Goal: Information Seeking & Learning: Check status

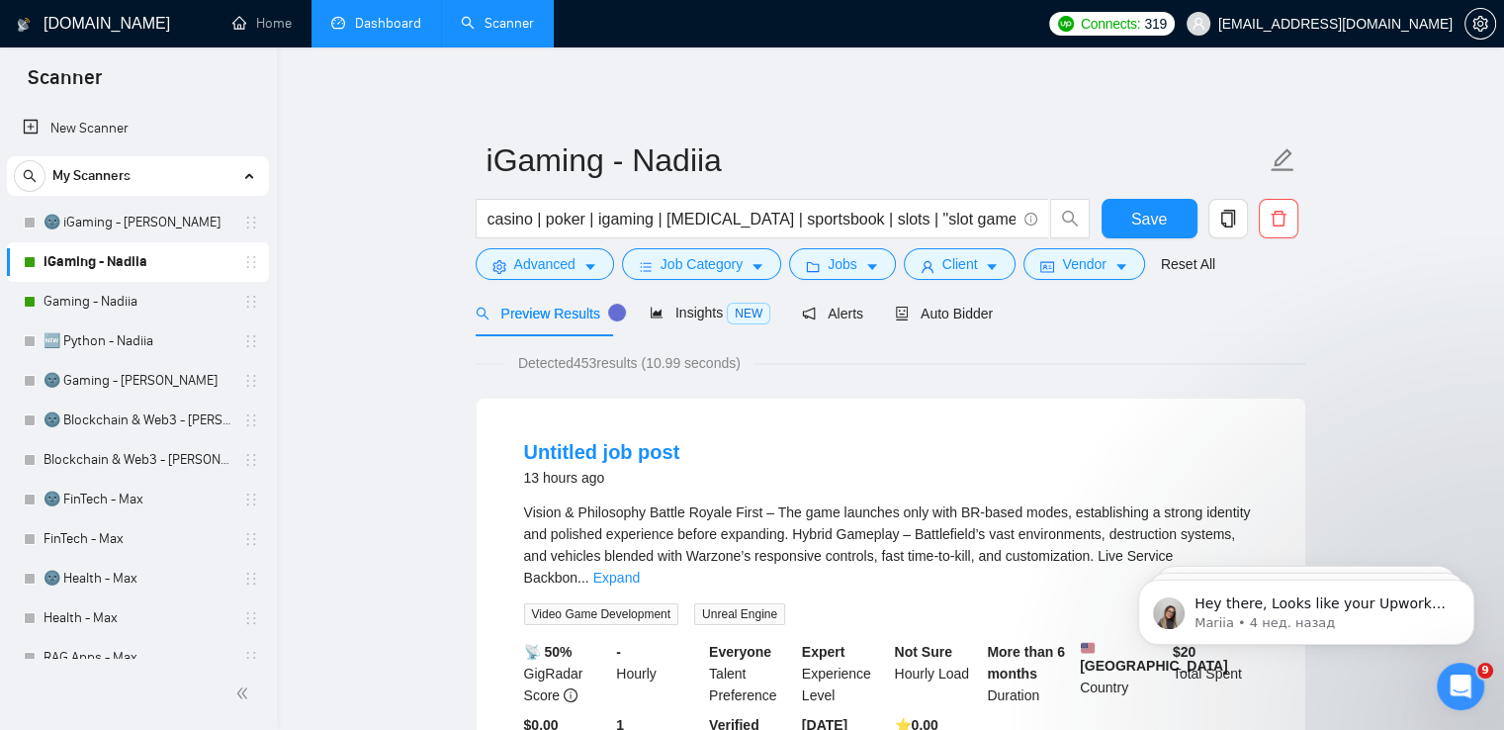
click at [351, 32] on link "Dashboard" at bounding box center [376, 23] width 90 height 17
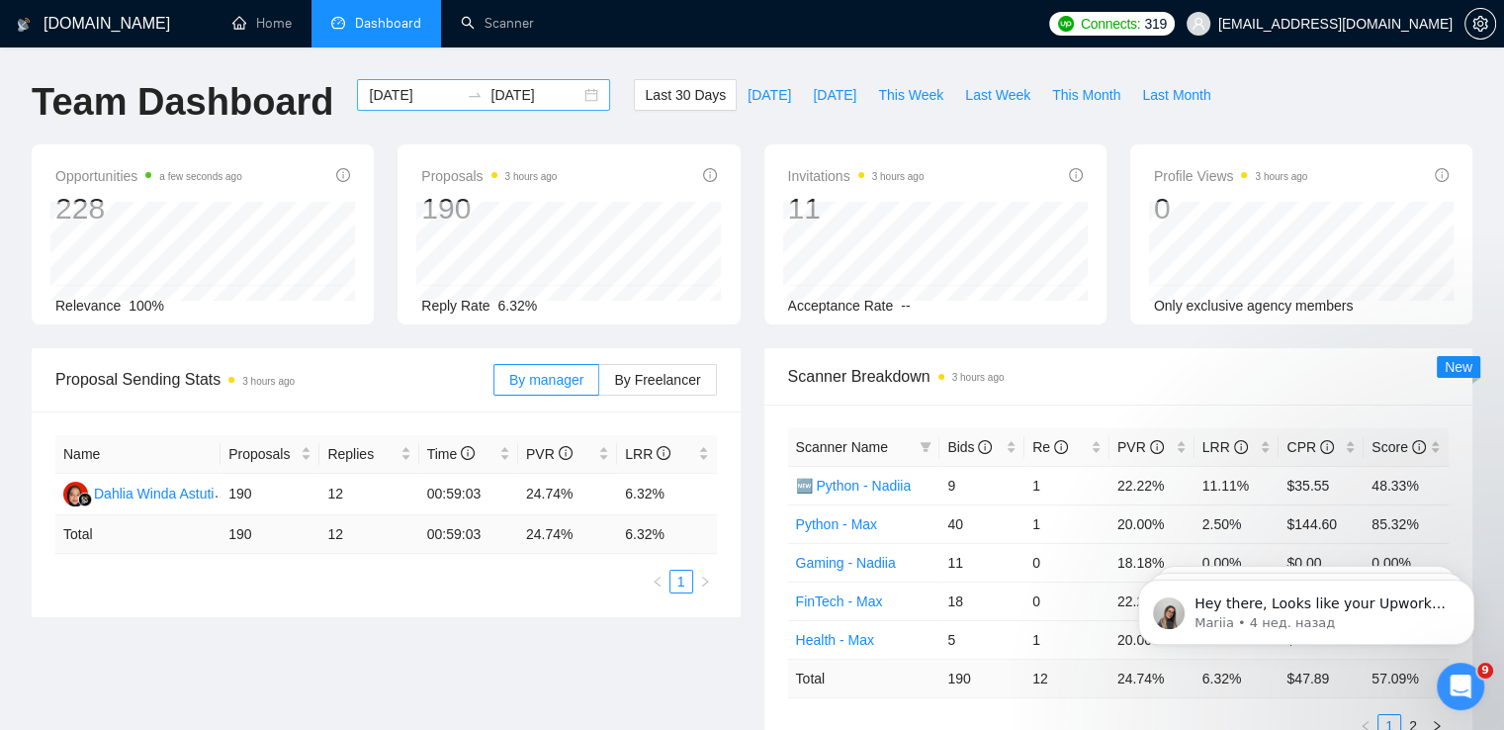
click at [573, 99] on div "[DATE] [DATE]" at bounding box center [483, 95] width 253 height 32
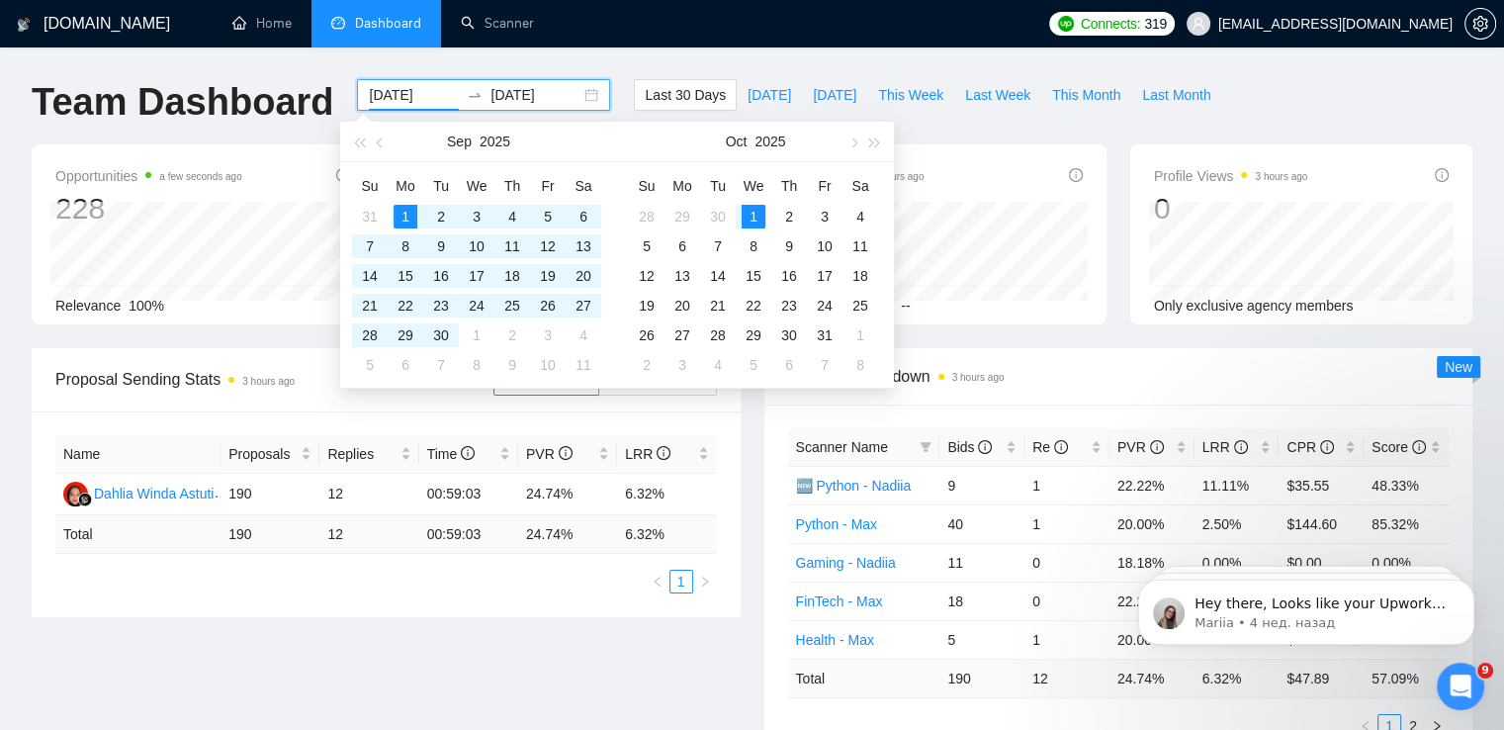
click at [573, 99] on div "[DATE] [DATE]" at bounding box center [483, 95] width 253 height 32
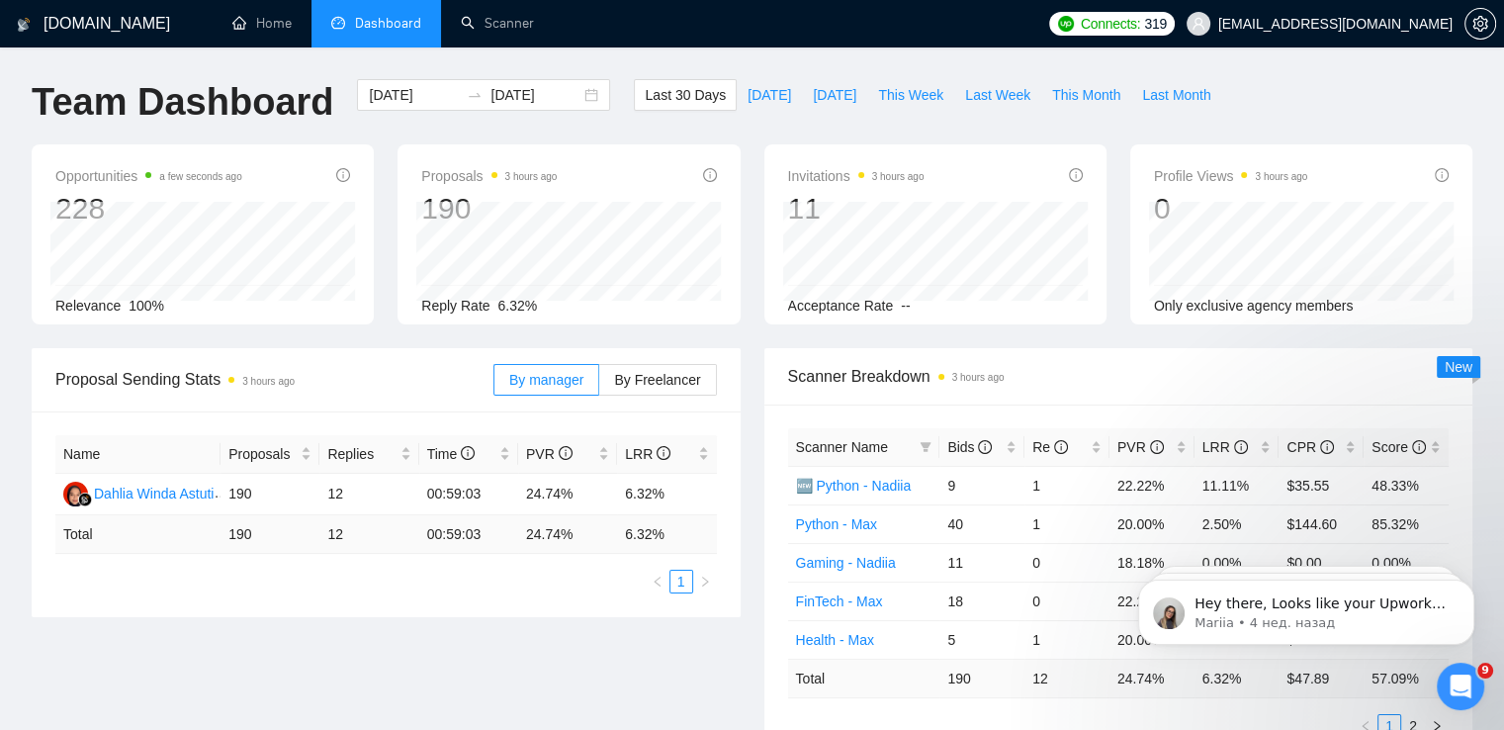
click at [880, 100] on span "This Week" at bounding box center [910, 95] width 65 height 22
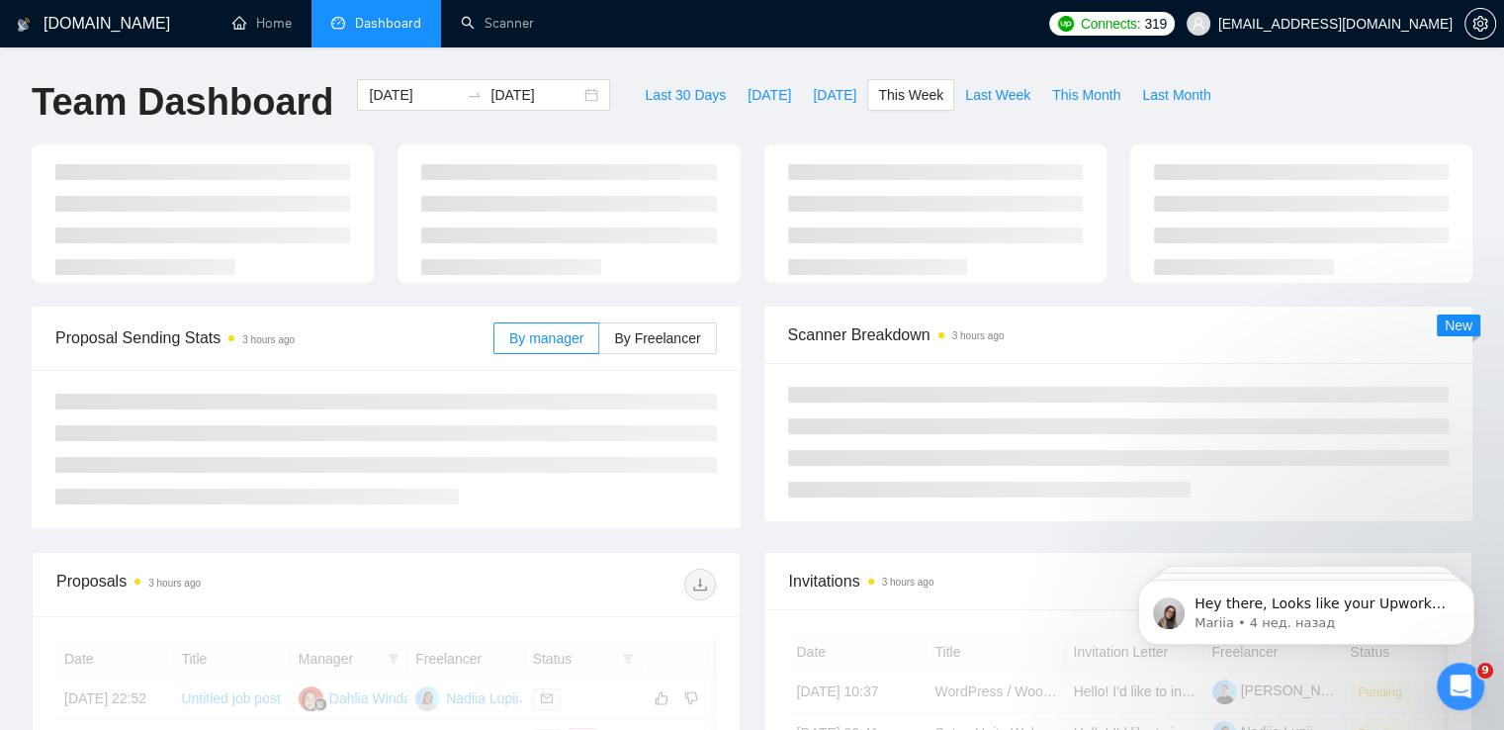
type input "[DATE]"
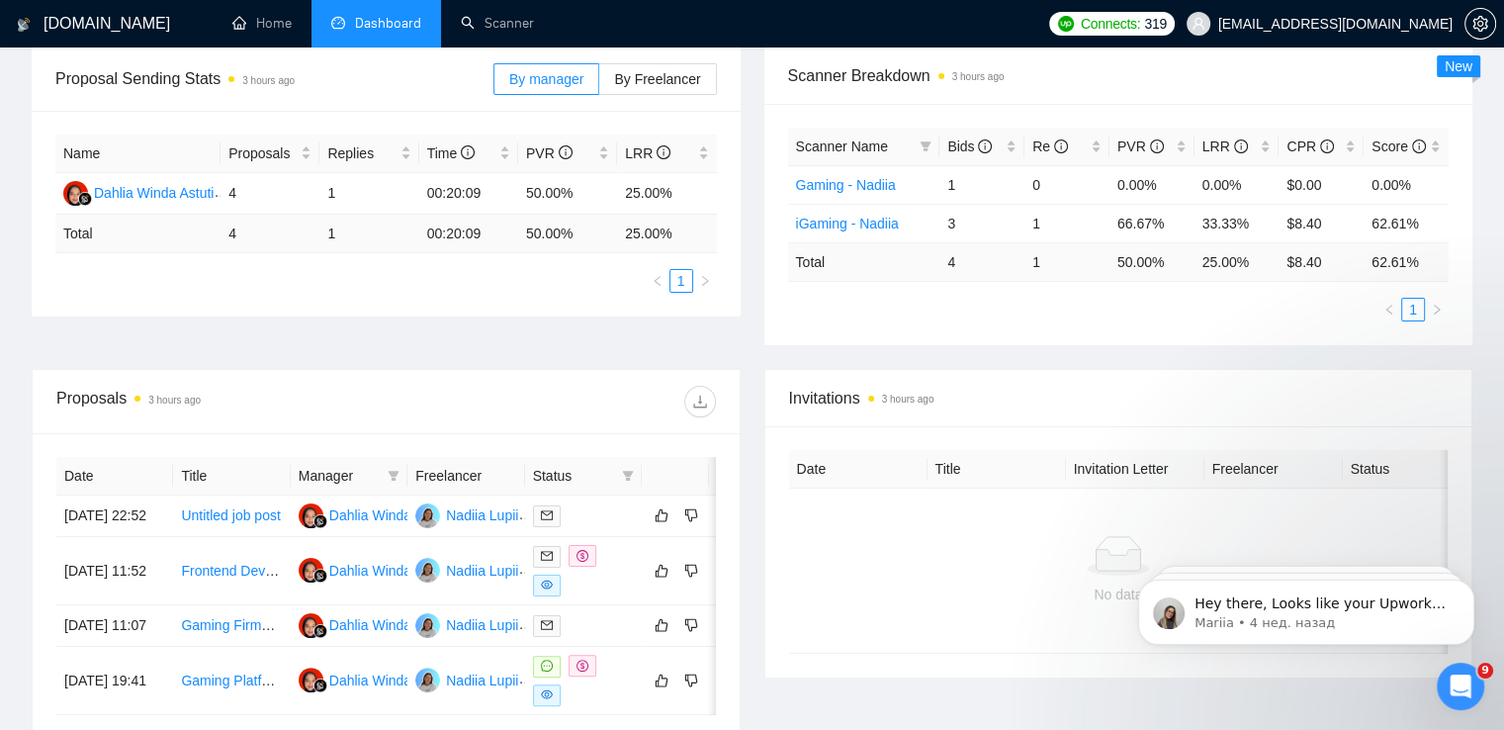
scroll to position [301, 0]
click at [1042, 225] on td "1" at bounding box center [1067, 223] width 85 height 39
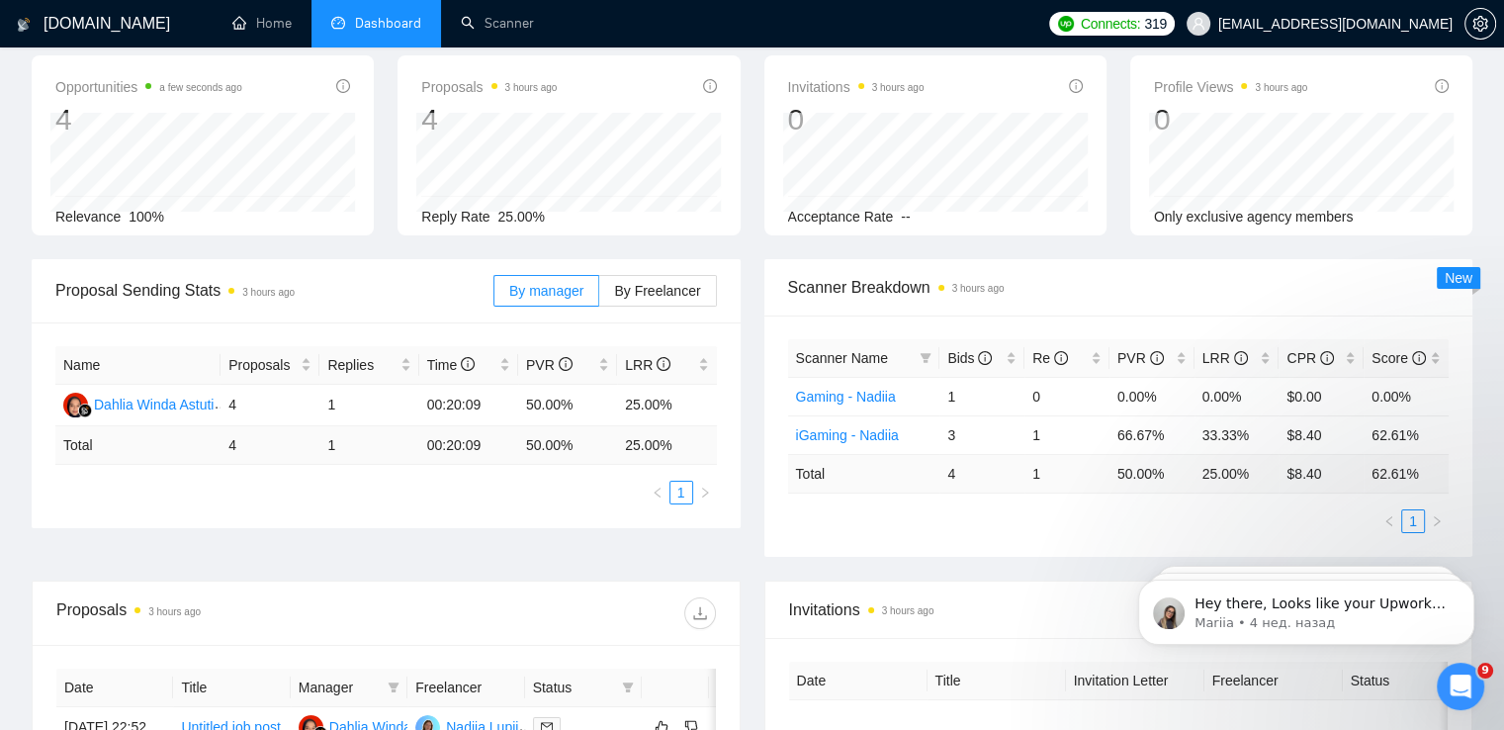
scroll to position [40, 0]
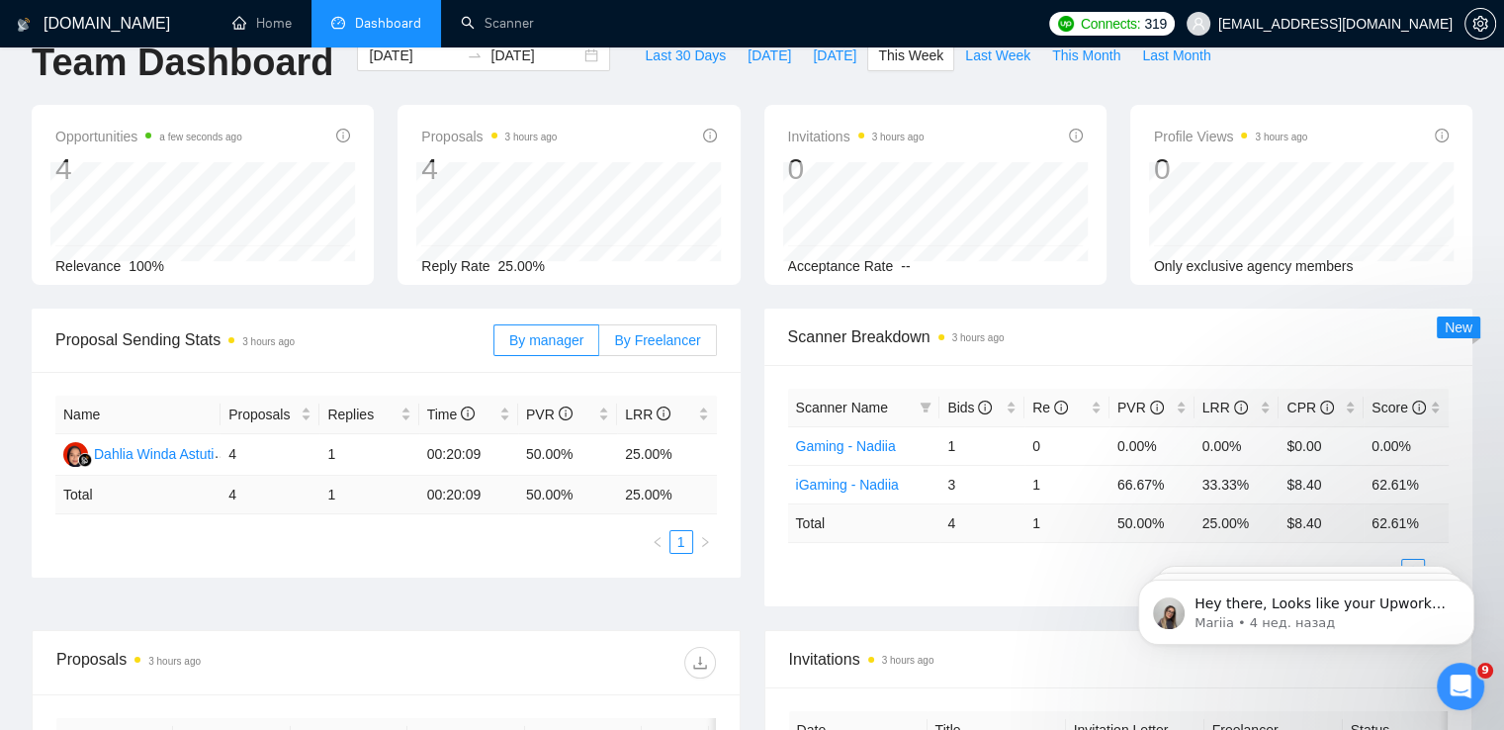
click at [692, 342] on span "By Freelancer" at bounding box center [657, 340] width 86 height 16
click at [599, 345] on input "By Freelancer" at bounding box center [599, 345] width 0 height 0
click at [555, 332] on span "By manager" at bounding box center [546, 340] width 74 height 16
click at [495, 345] on input "By manager" at bounding box center [495, 345] width 0 height 0
click at [675, 341] on span "By Freelancer" at bounding box center [657, 340] width 86 height 16
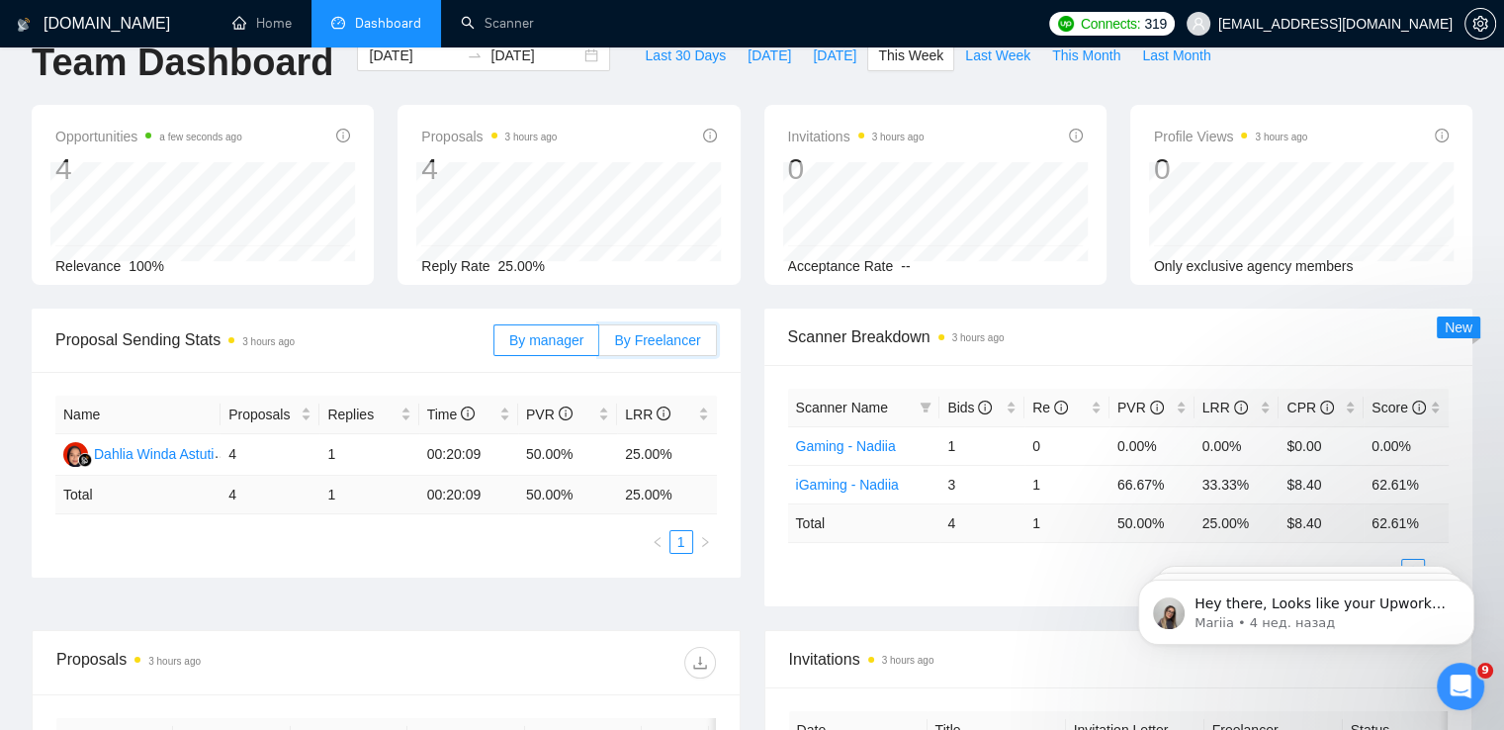
click at [599, 345] on input "By Freelancer" at bounding box center [599, 345] width 0 height 0
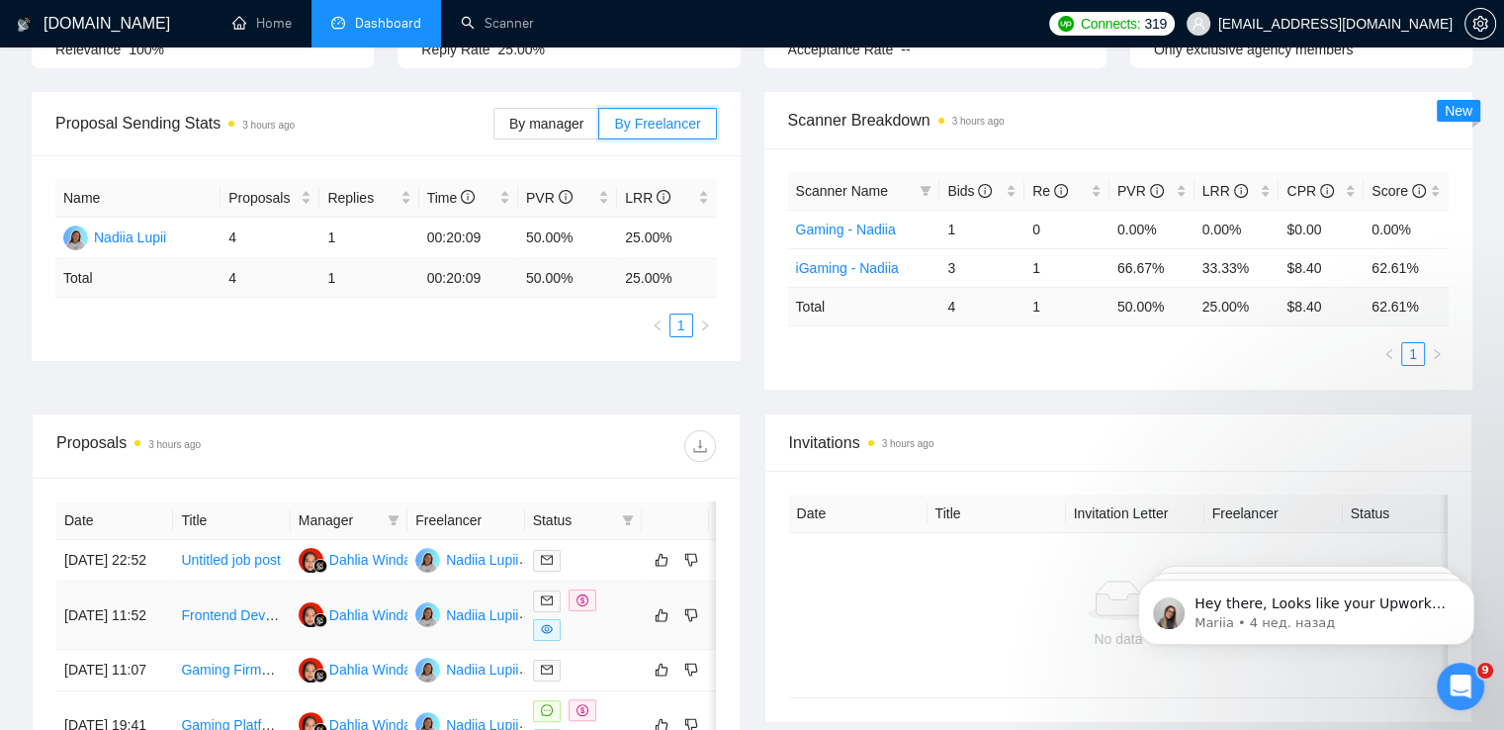
scroll to position [257, 0]
click at [1448, 700] on div "Открыть службу сообщений Intercom" at bounding box center [1457, 683] width 65 height 65
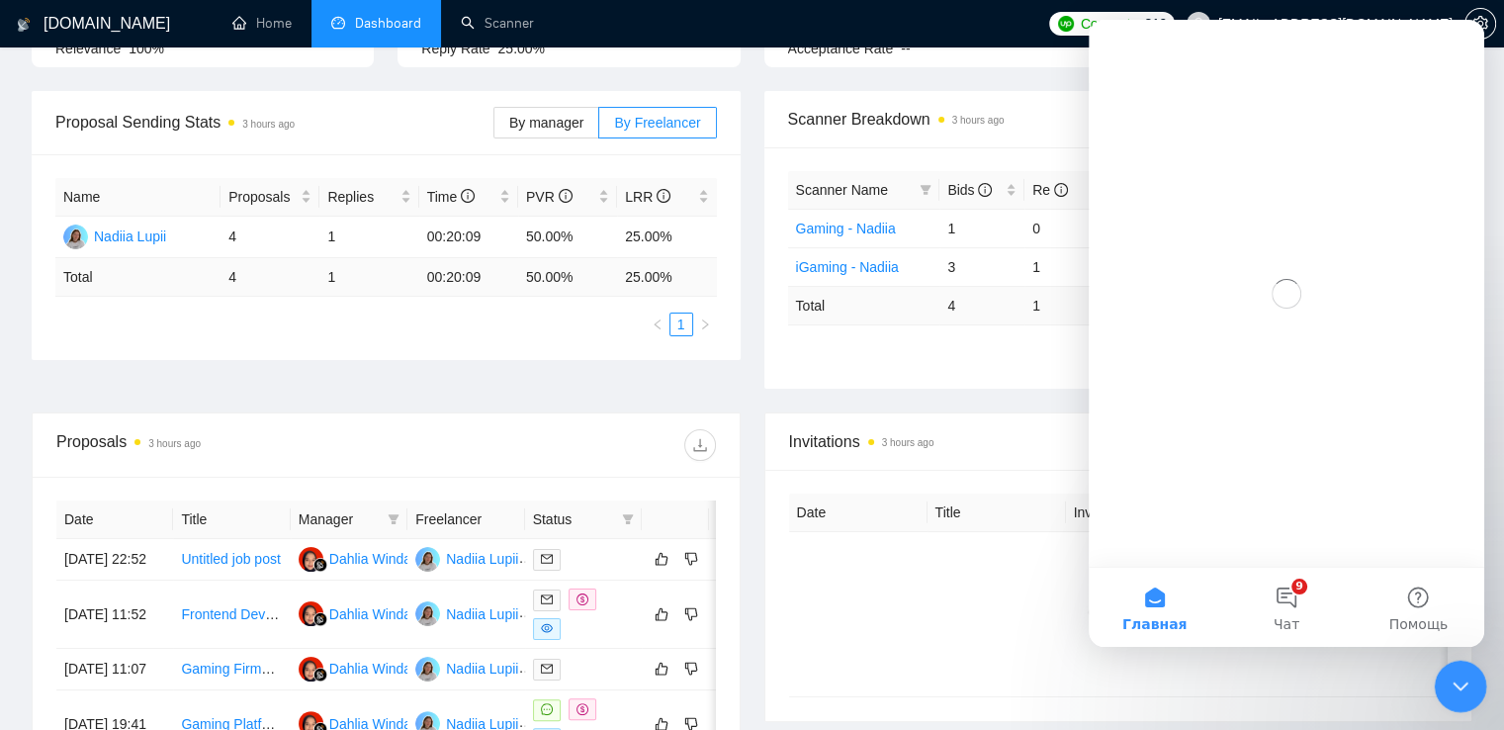
scroll to position [0, 0]
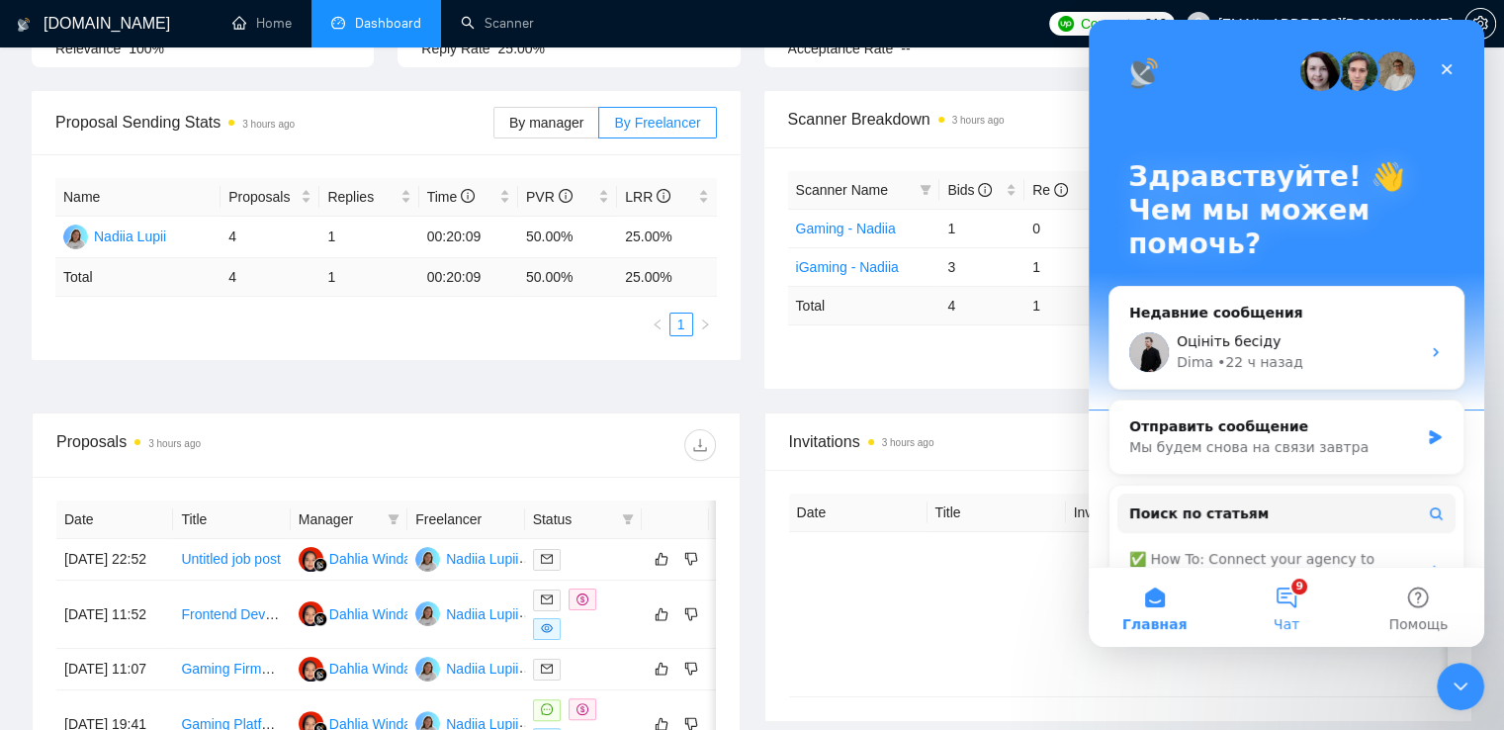
click at [1281, 590] on button "9 Чат" at bounding box center [1286, 607] width 132 height 79
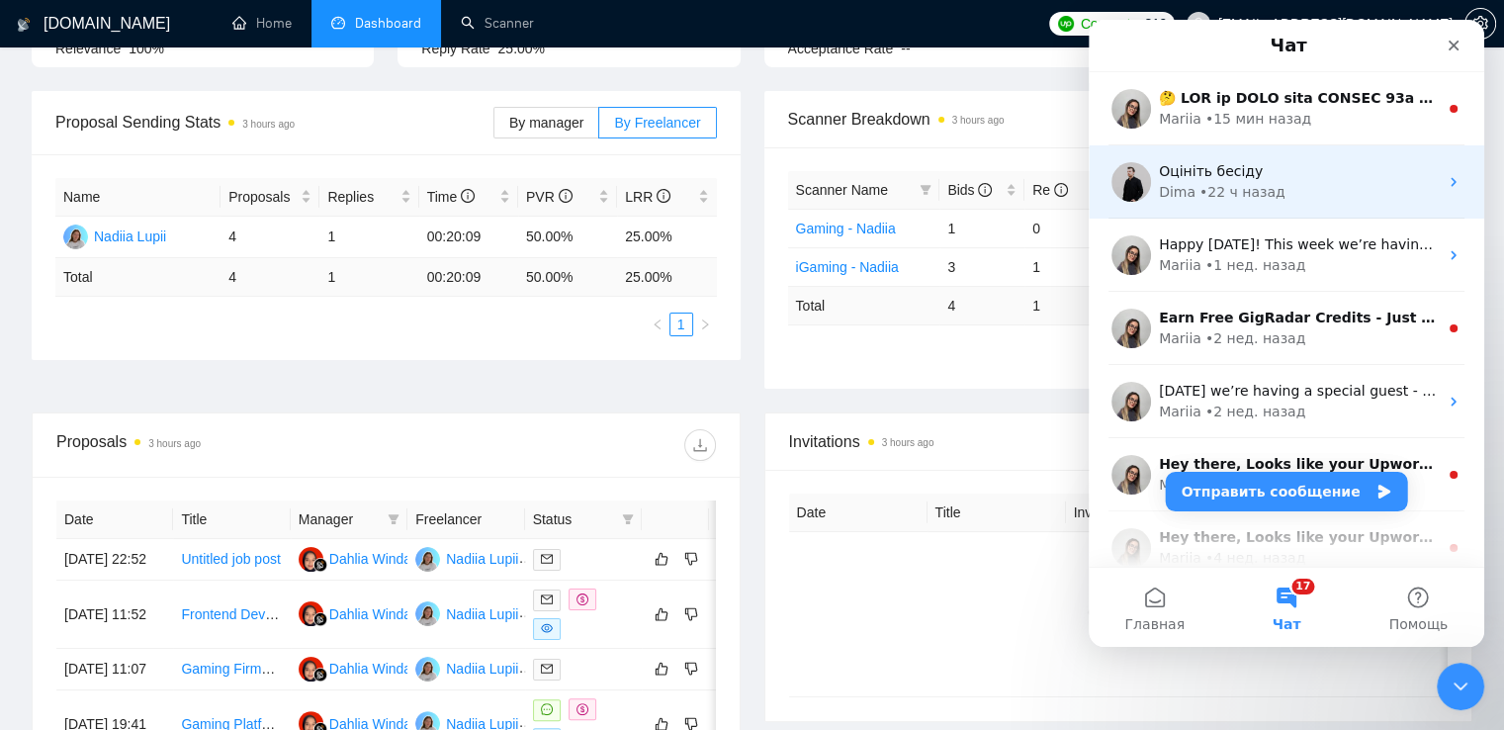
click at [1317, 189] on div "Dima • 22 ч назад" at bounding box center [1298, 192] width 279 height 21
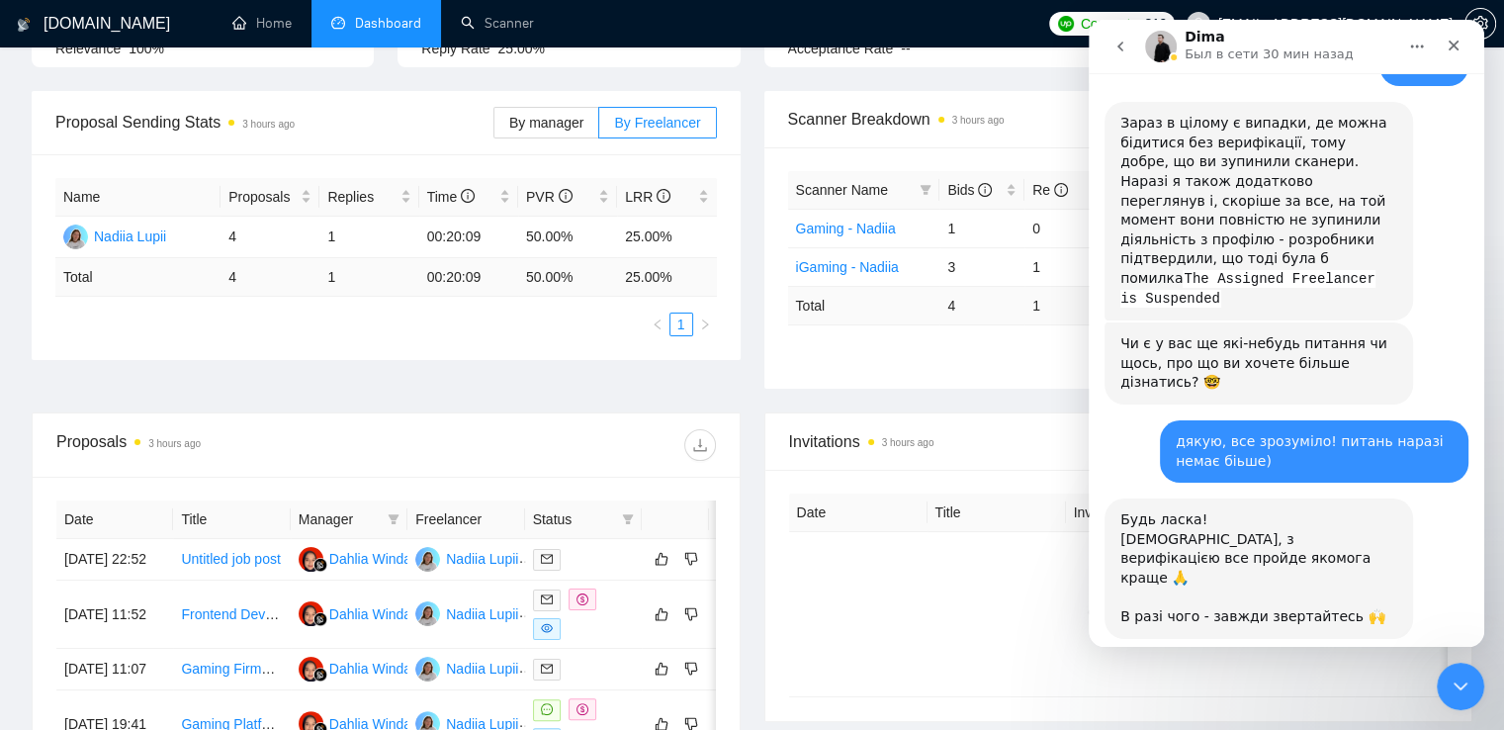
scroll to position [1904, 0]
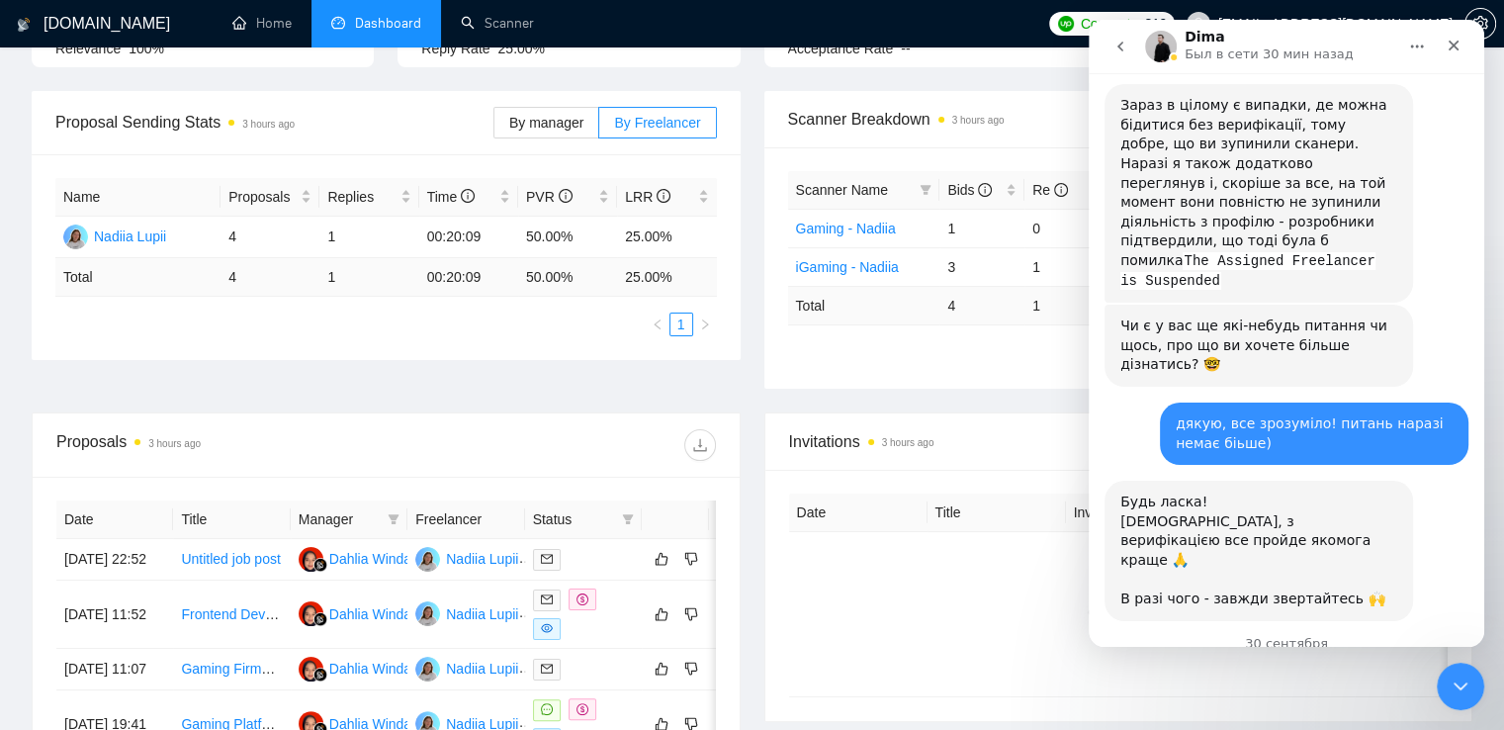
click at [1333, 718] on span "Великолепно" at bounding box center [1336, 736] width 36 height 36
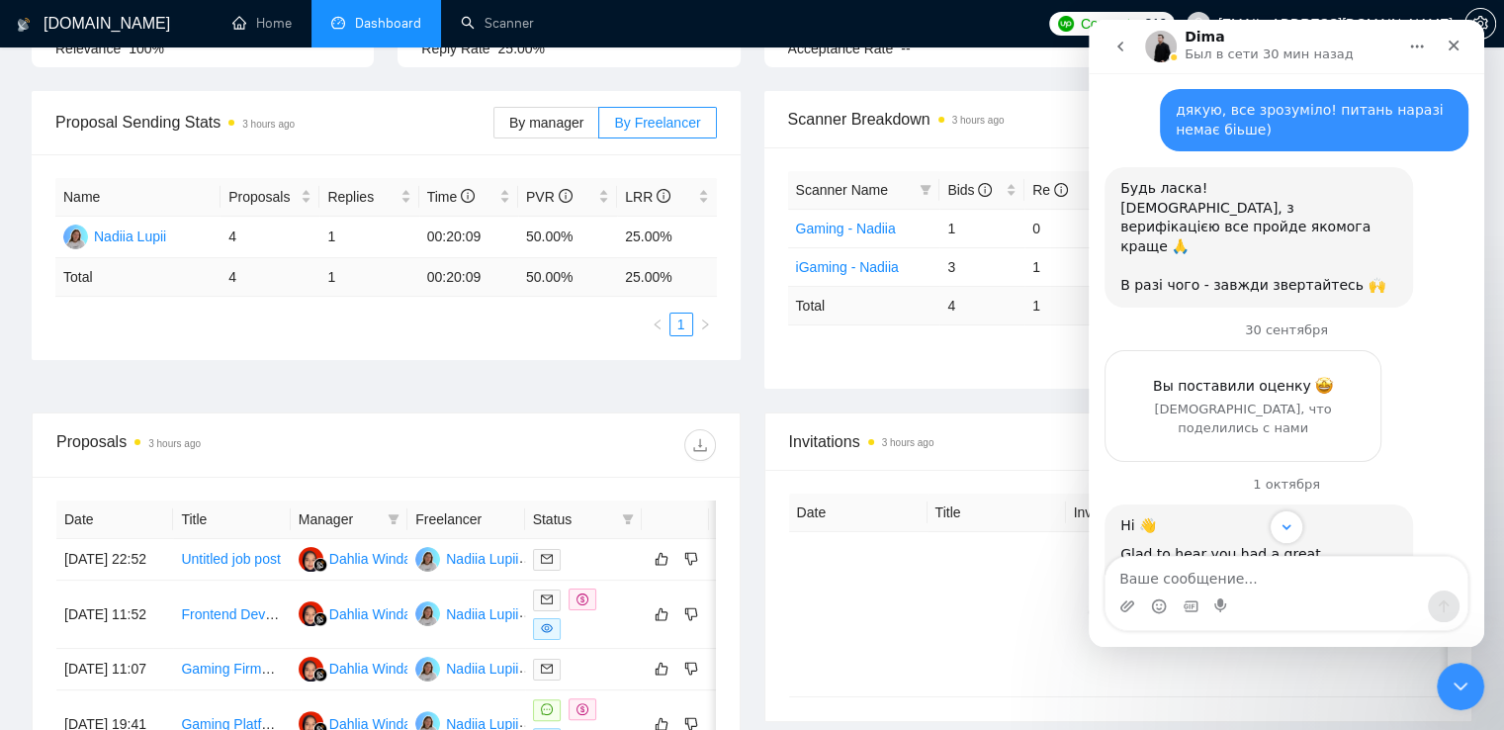
scroll to position [2331, 0]
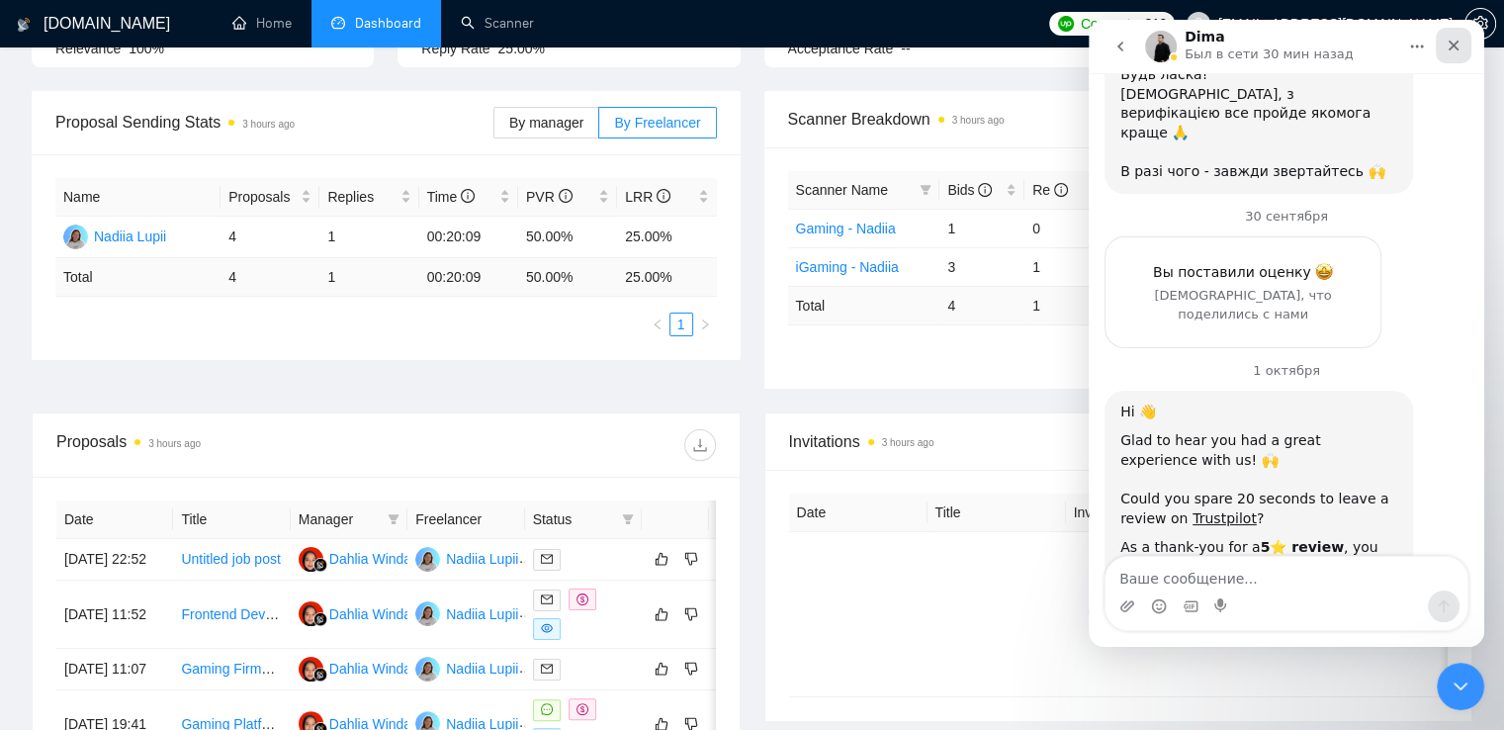
click at [1447, 39] on icon "Закрыть" at bounding box center [1454, 46] width 16 height 16
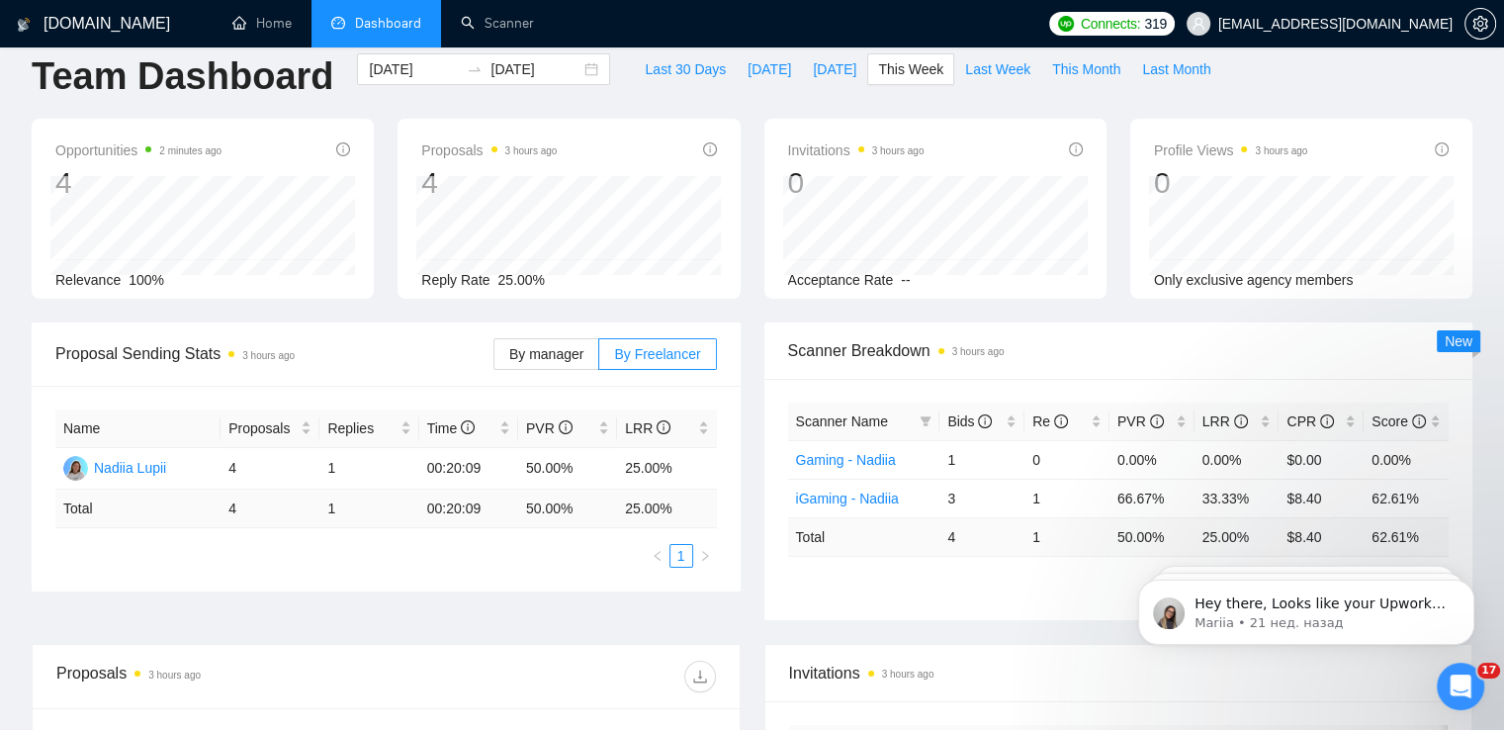
scroll to position [0, 0]
